Goal: Navigation & Orientation: Find specific page/section

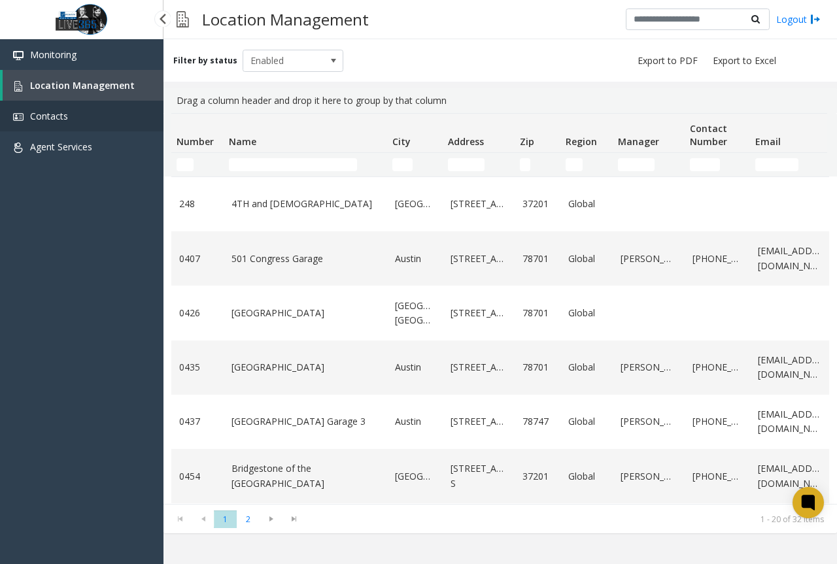
click at [93, 118] on link "Contacts" at bounding box center [81, 116] width 163 height 31
click at [97, 153] on app-root "Monitoring Location Management Contacts Agent Services Powered by Umojo © 2025 …" at bounding box center [418, 282] width 837 height 564
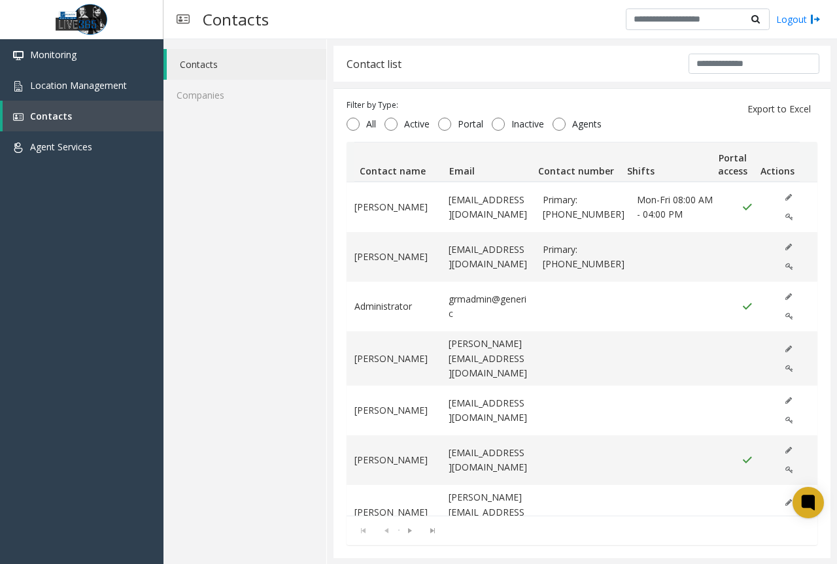
click at [232, 290] on div "Contacts Companies" at bounding box center [244, 302] width 163 height 526
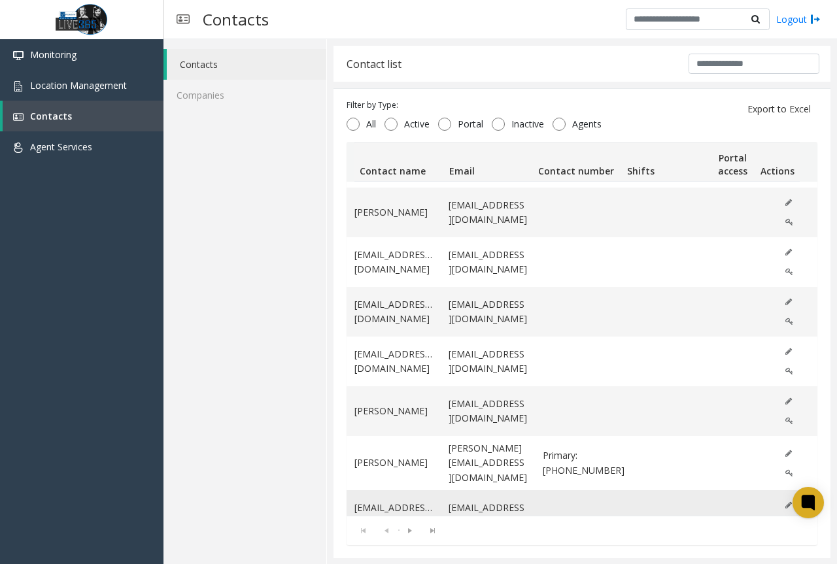
scroll to position [661, 0]
click at [71, 84] on span "Location Management" at bounding box center [78, 85] width 97 height 12
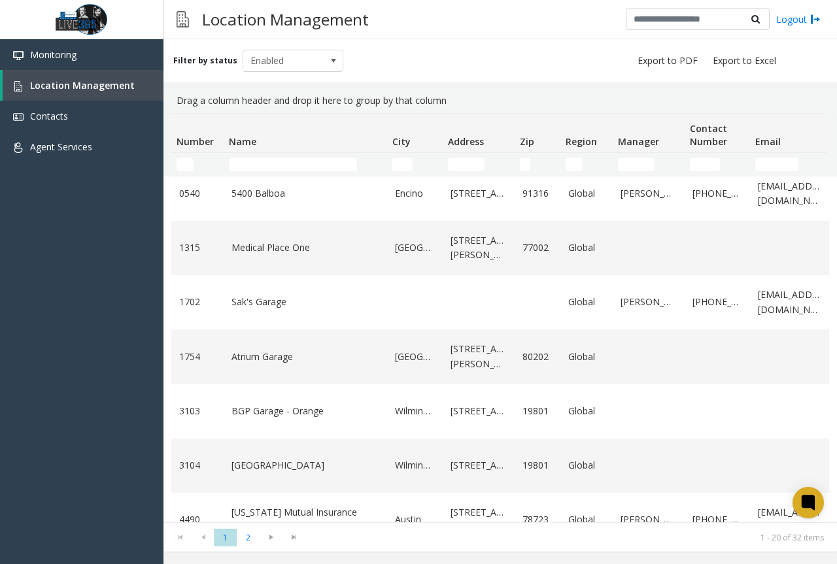
scroll to position [753, 0]
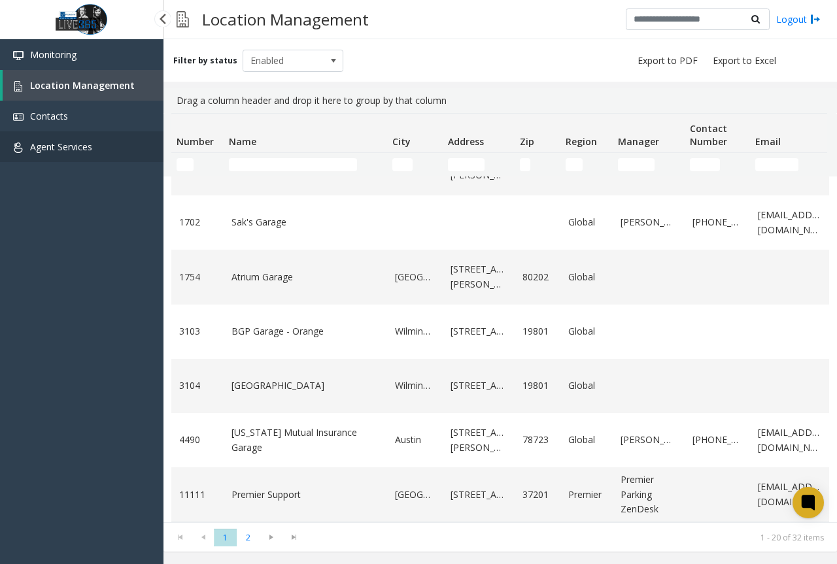
click at [76, 146] on span "Agent Services" at bounding box center [61, 147] width 62 height 12
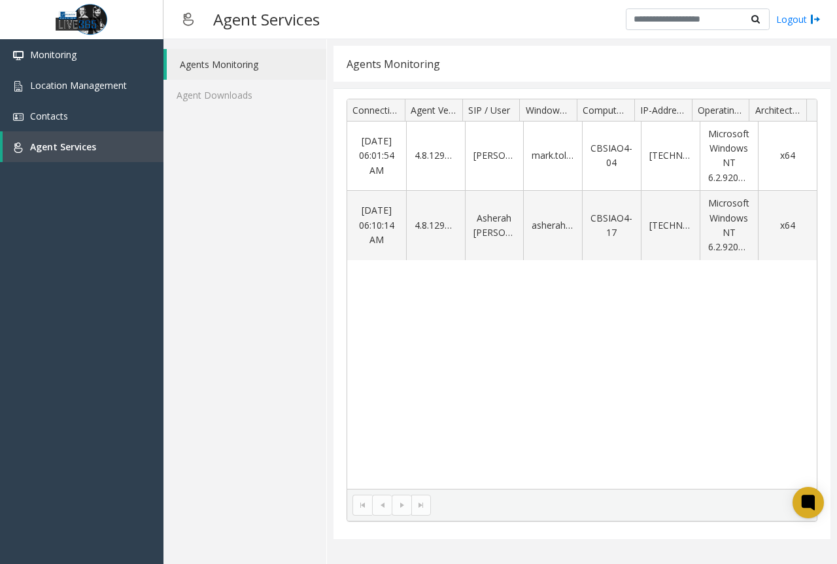
click at [568, 415] on div "[DATE] 06:01:54 AM 4.8.1297.0 [PERSON_NAME] mark.tolledo CBSIAO4-04 [TECHNICAL_…" at bounding box center [581, 305] width 469 height 367
click at [245, 190] on div "Agents Monitoring Agent Downloads" at bounding box center [244, 301] width 163 height 525
click at [233, 119] on div "Agents Monitoring Agent Downloads" at bounding box center [244, 301] width 163 height 525
click at [249, 96] on link "Agent Downloads" at bounding box center [244, 95] width 163 height 31
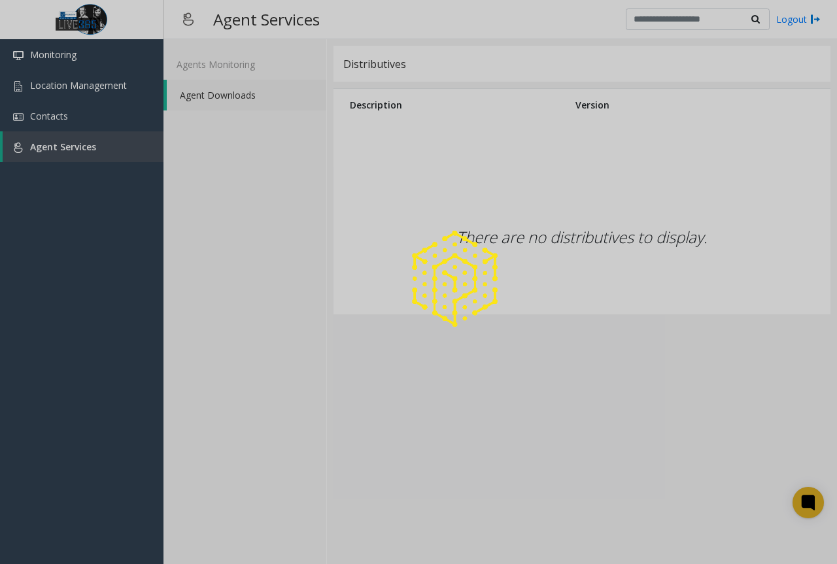
click at [103, 82] on div at bounding box center [418, 282] width 837 height 564
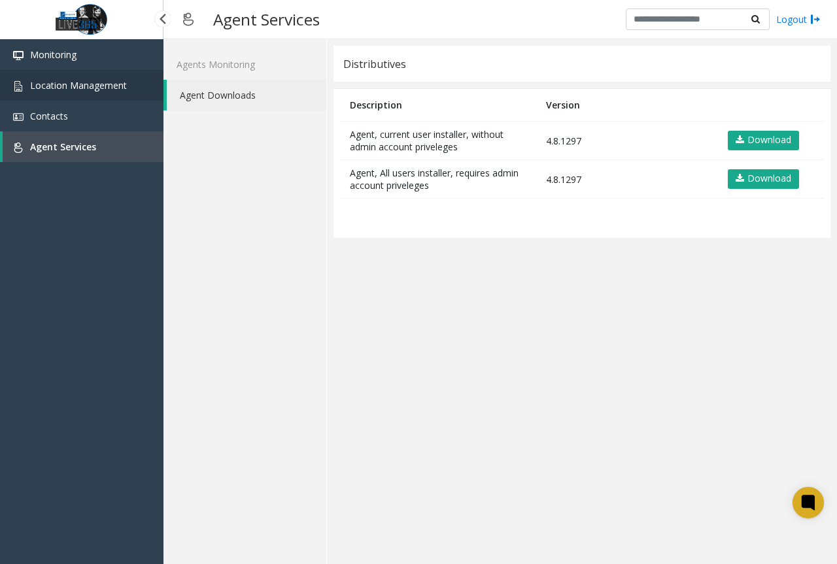
click at [103, 82] on span "Location Management" at bounding box center [78, 85] width 97 height 12
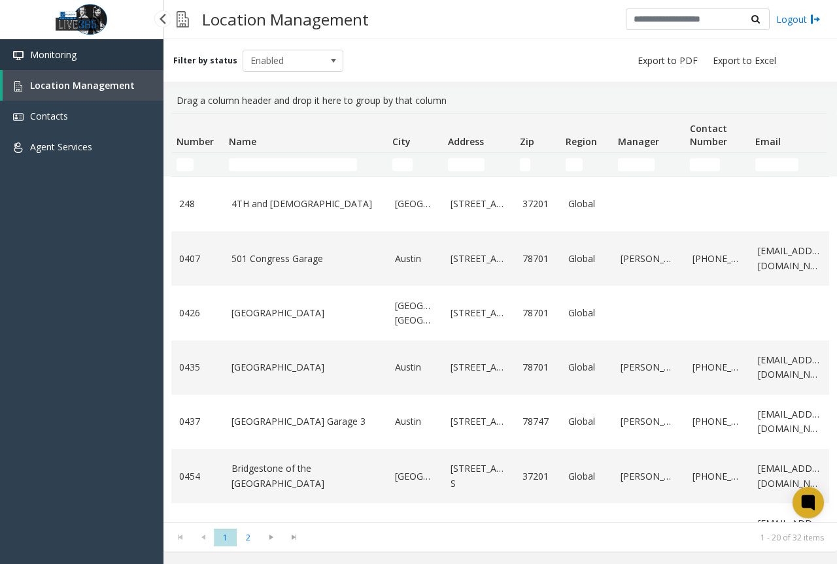
click at [110, 63] on link "Monitoring" at bounding box center [81, 54] width 163 height 31
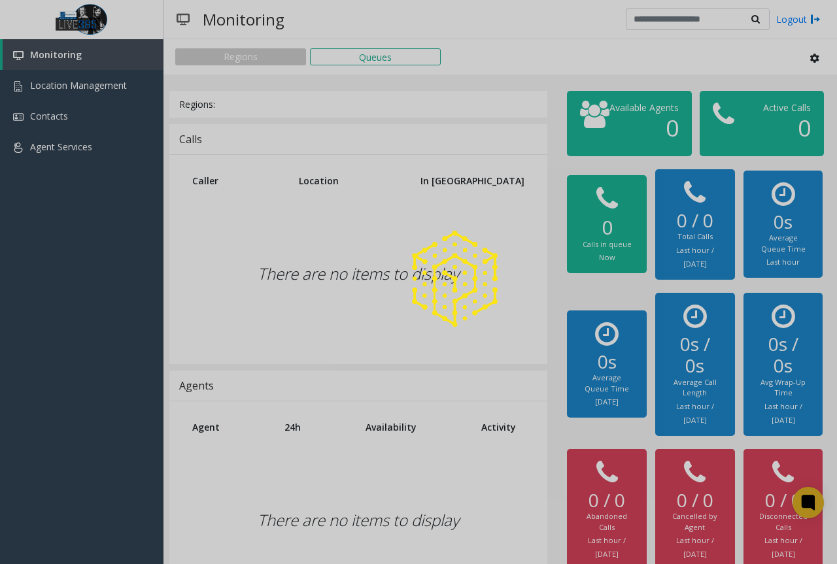
click at [65, 58] on div at bounding box center [418, 282] width 837 height 564
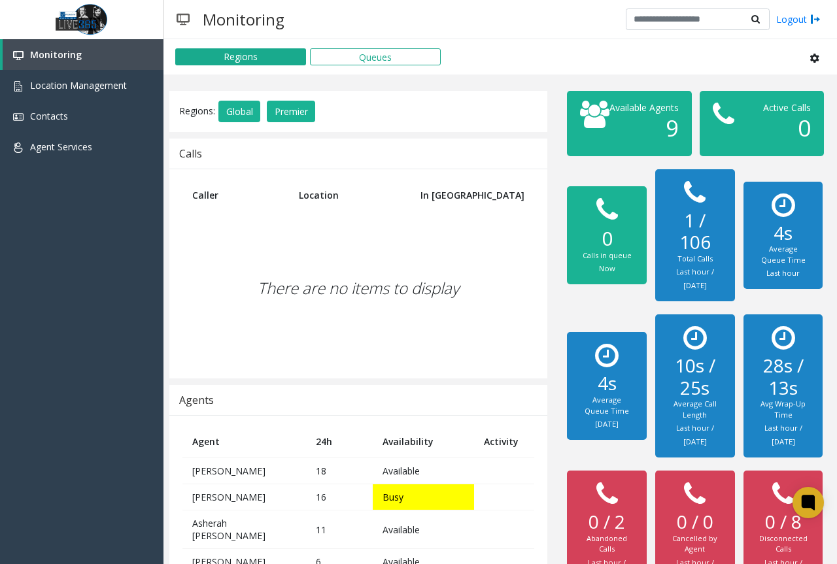
scroll to position [262, 0]
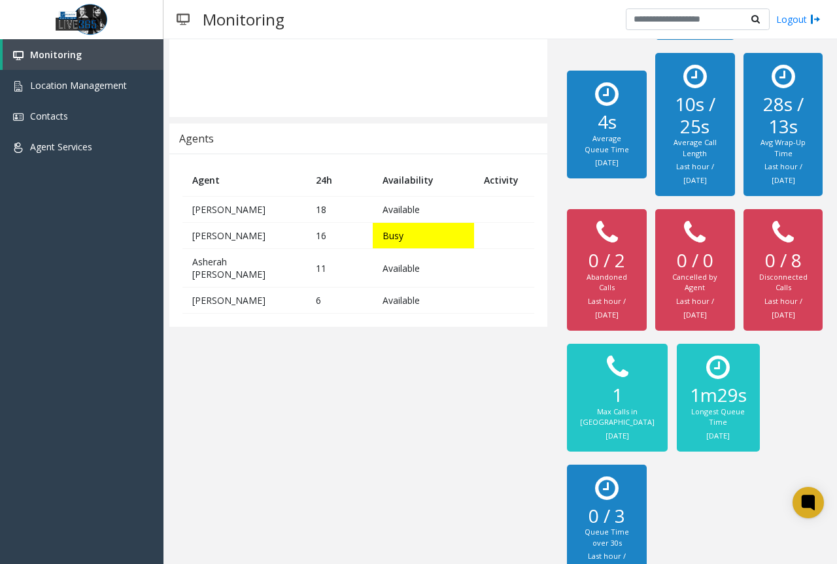
click at [233, 347] on div "Regions: Global Premier Calls Caller Location In [GEOGRAPHIC_DATA] There are no…" at bounding box center [359, 211] width 398 height 764
